Goal: Find specific page/section: Find specific page/section

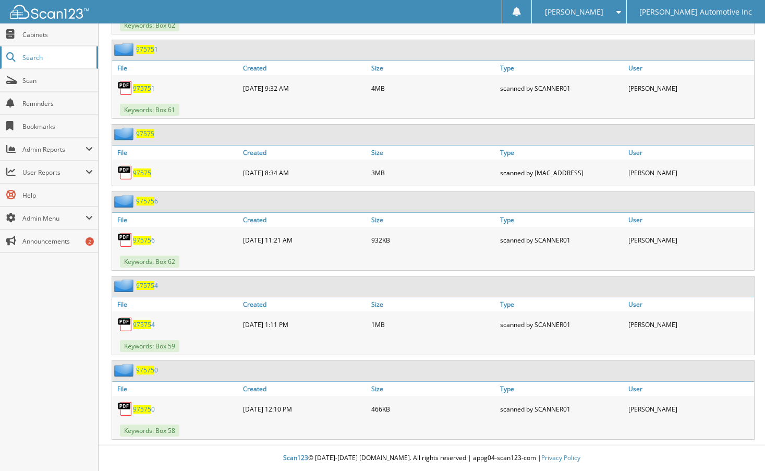
click at [46, 56] on span "Search" at bounding box center [56, 57] width 69 height 9
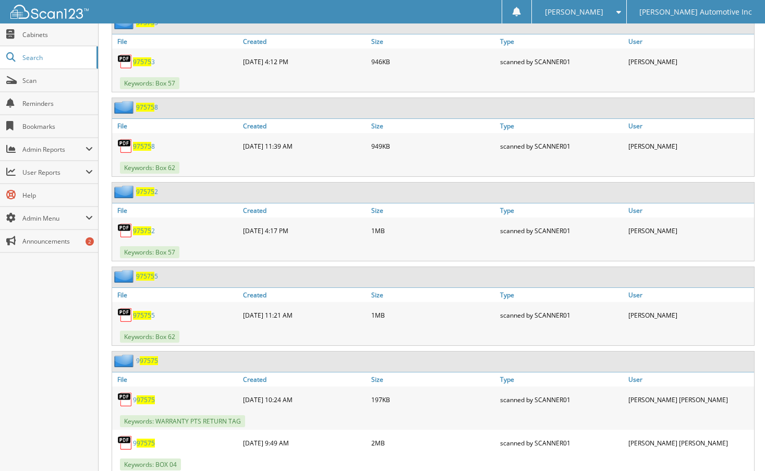
scroll to position [100, 0]
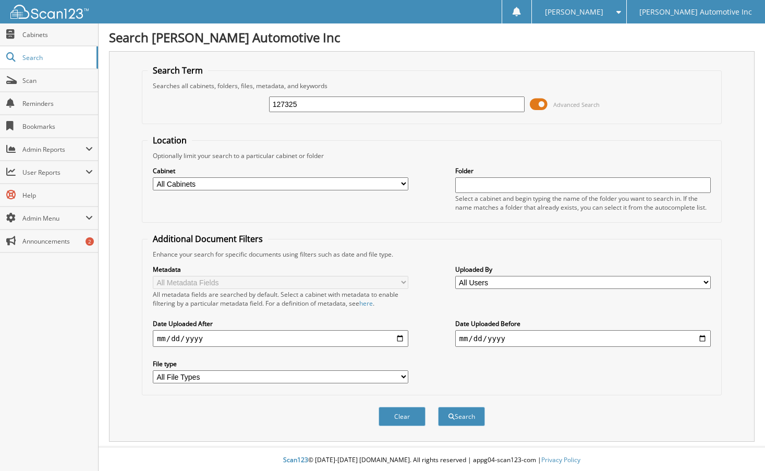
type input "127325"
click at [438, 407] on button "Search" at bounding box center [461, 416] width 47 height 19
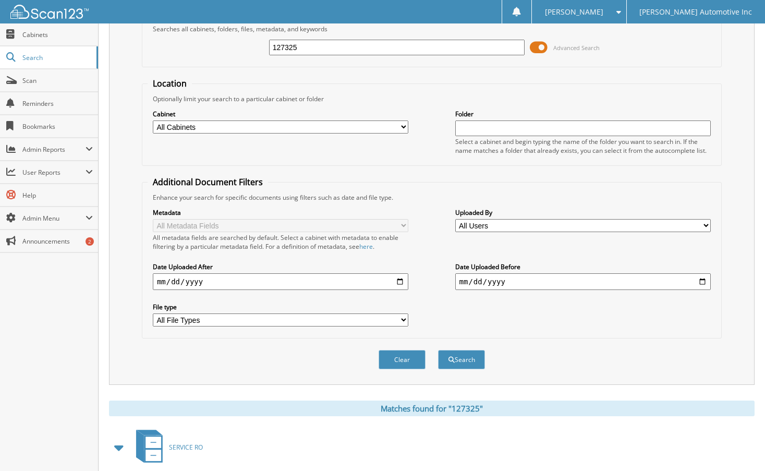
scroll to position [179, 0]
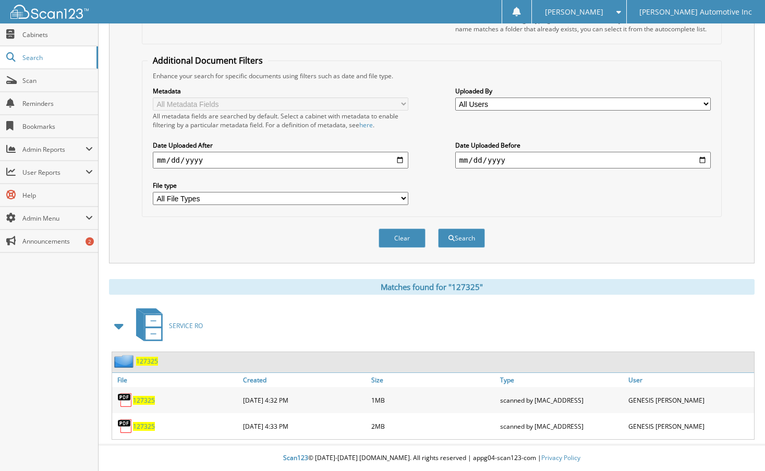
click at [154, 404] on span "127325" at bounding box center [144, 400] width 22 height 9
click at [141, 425] on span "127325" at bounding box center [144, 426] width 22 height 9
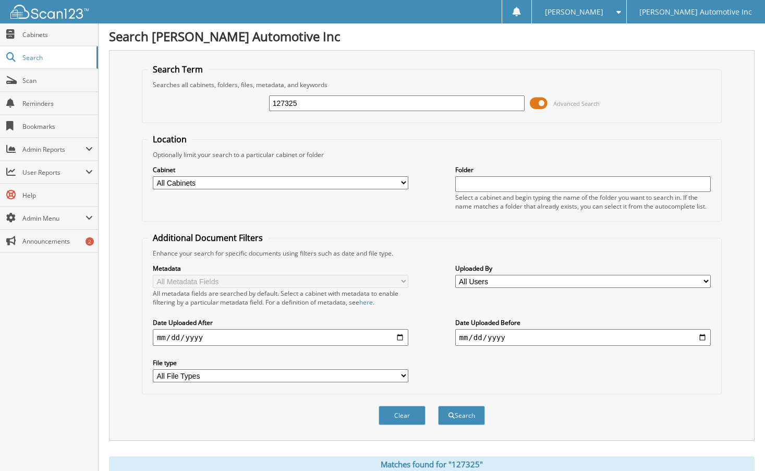
scroll to position [0, 0]
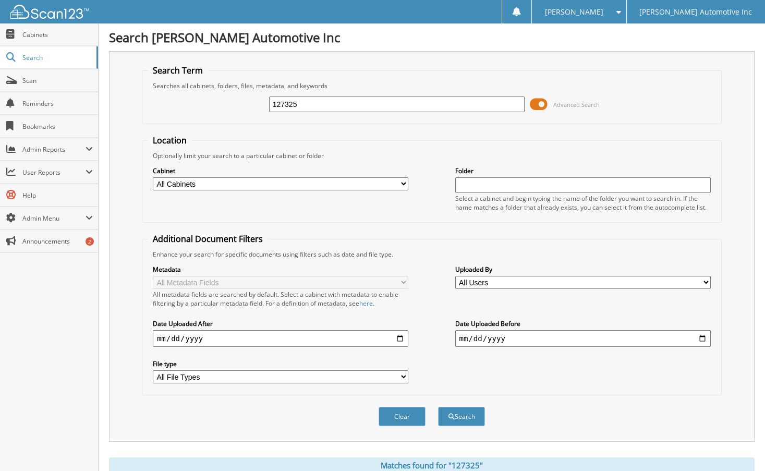
click at [347, 107] on input "127325" at bounding box center [397, 104] width 256 height 16
type input "99115"
click at [438, 407] on button "Search" at bounding box center [461, 416] width 47 height 19
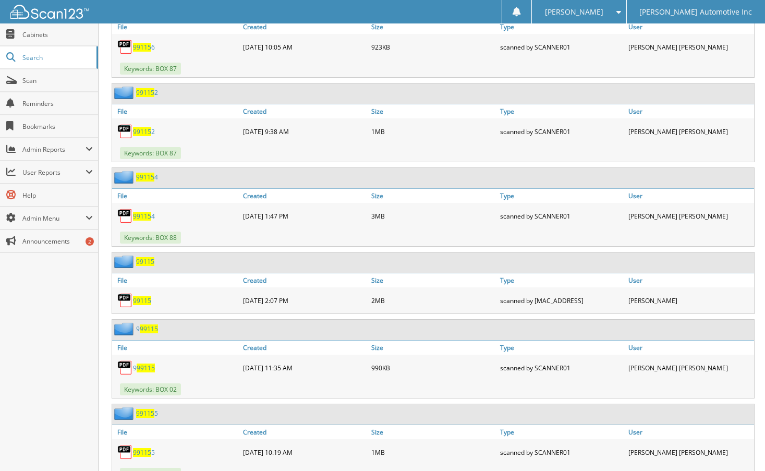
scroll to position [956, 0]
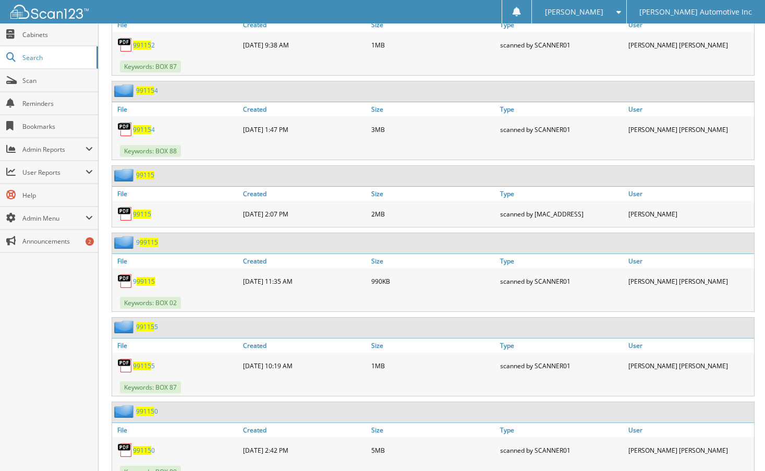
click at [147, 216] on span "99115" at bounding box center [142, 214] width 18 height 9
